Goal: Information Seeking & Learning: Learn about a topic

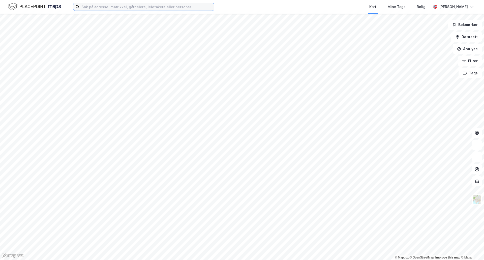
click at [196, 8] on input at bounding box center [146, 7] width 135 height 8
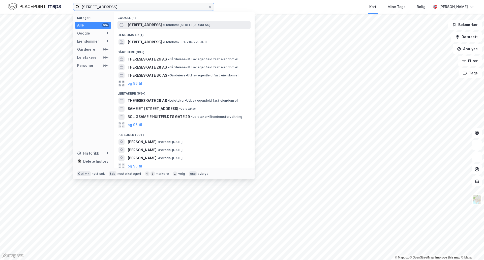
type input "[STREET_ADDRESS]"
click at [164, 26] on span "• Eiendom • [STREET_ADDRESS]" at bounding box center [186, 25] width 47 height 4
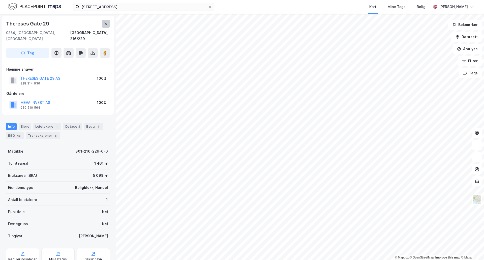
click at [106, 23] on icon at bounding box center [106, 24] width 4 height 4
click at [312, 260] on html "thereses gate 29 Kart Mine Tags Bolig [PERSON_NAME] © Mapbox © OpenStreetMap Im…" at bounding box center [242, 130] width 484 height 260
click at [0, 0] on button "MEVA INVEST AS" at bounding box center [0, 0] width 0 height 0
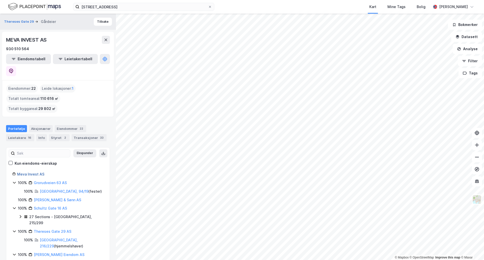
click at [32, 172] on link "Meva Invest AS" at bounding box center [30, 174] width 27 height 4
click at [55, 134] on div "Styret 2" at bounding box center [59, 137] width 21 height 7
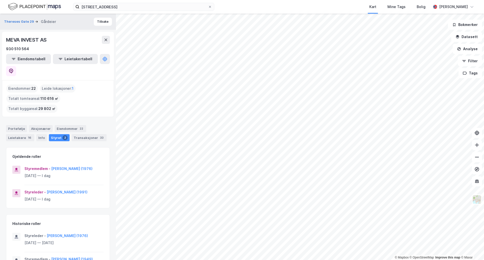
click at [31, 38] on div "MEVA INVEST AS" at bounding box center [27, 40] width 42 height 8
copy div "MEVA INVEST AS"
click at [22, 20] on button "Thereses Gate 29" at bounding box center [19, 21] width 31 height 5
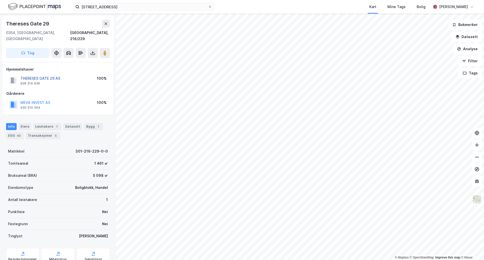
click at [0, 0] on button "THERESES GATE 29 AS" at bounding box center [0, 0] width 0 height 0
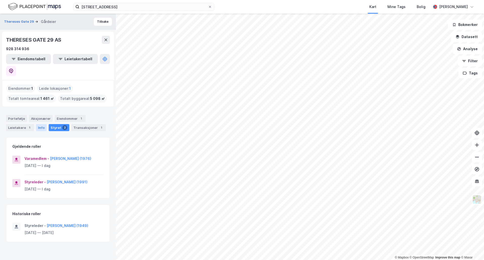
click at [40, 124] on div "Info" at bounding box center [41, 127] width 11 height 7
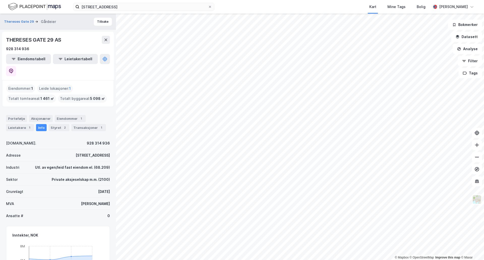
click at [48, 39] on div "THERESES GATE 29 AS" at bounding box center [34, 40] width 56 height 8
copy div "THERESES GATE 29 AS"
click at [16, 66] on button at bounding box center [11, 71] width 10 height 10
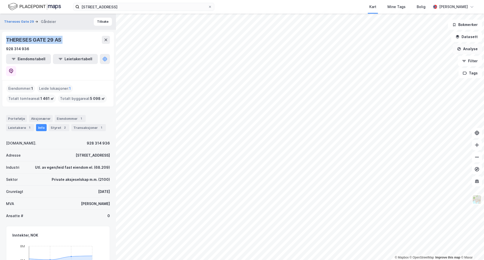
click at [477, 50] on button "Analyse" at bounding box center [467, 49] width 29 height 10
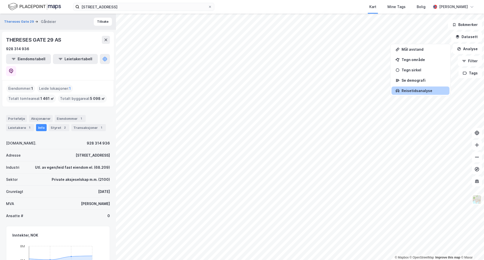
click at [416, 89] on div "Reisetidsanalyse" at bounding box center [424, 90] width 44 height 4
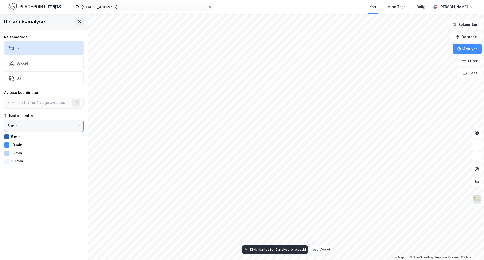
click at [42, 122] on input "5 min." at bounding box center [43, 126] width 79 height 12
click at [26, 134] on li "5 min." at bounding box center [42, 136] width 76 height 9
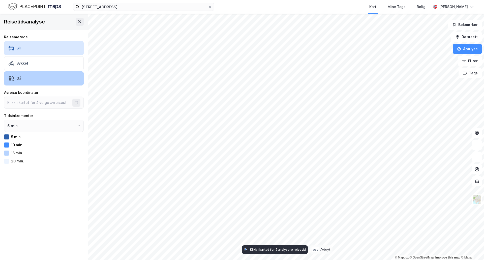
click at [29, 76] on div "Gå" at bounding box center [44, 78] width 80 height 14
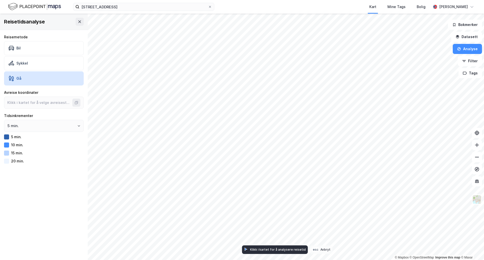
type input "59.928246530476315, 10.731954379009466"
